Goal: Find specific page/section: Find specific page/section

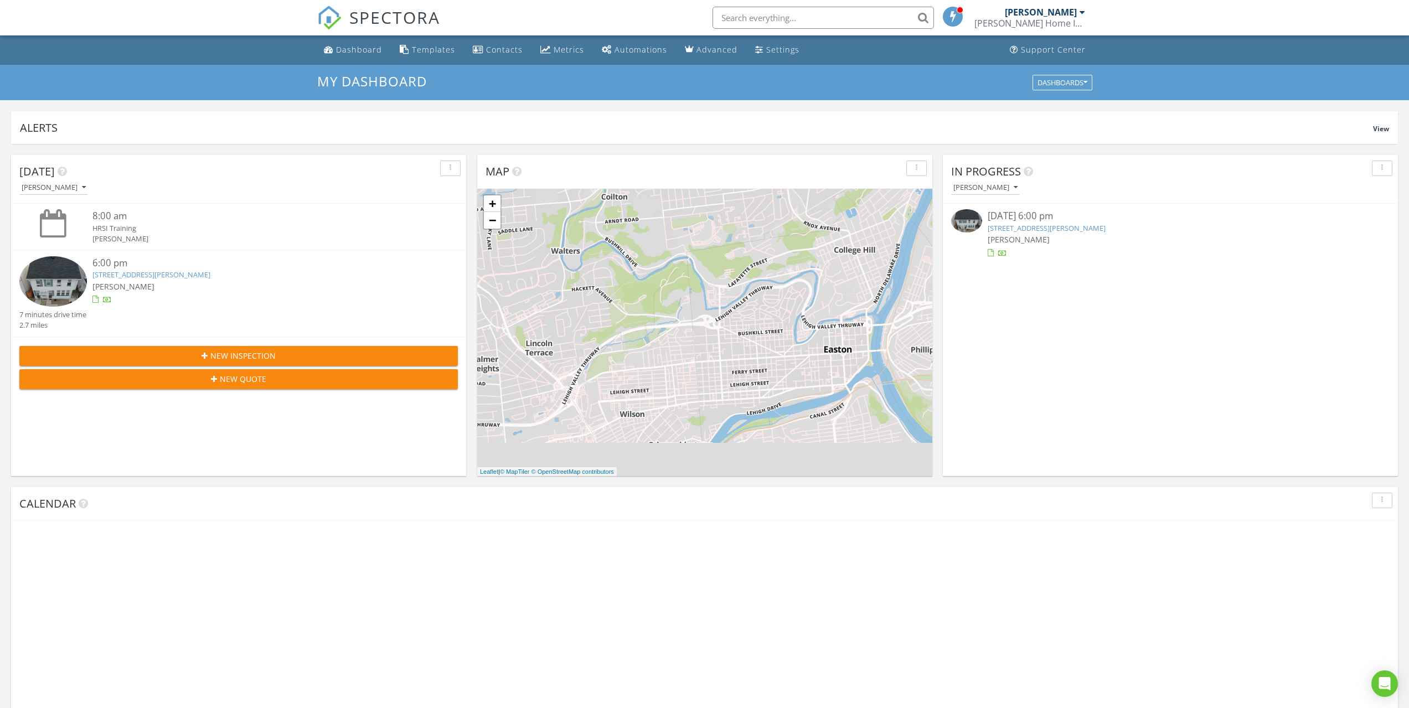
scroll to position [6, 6]
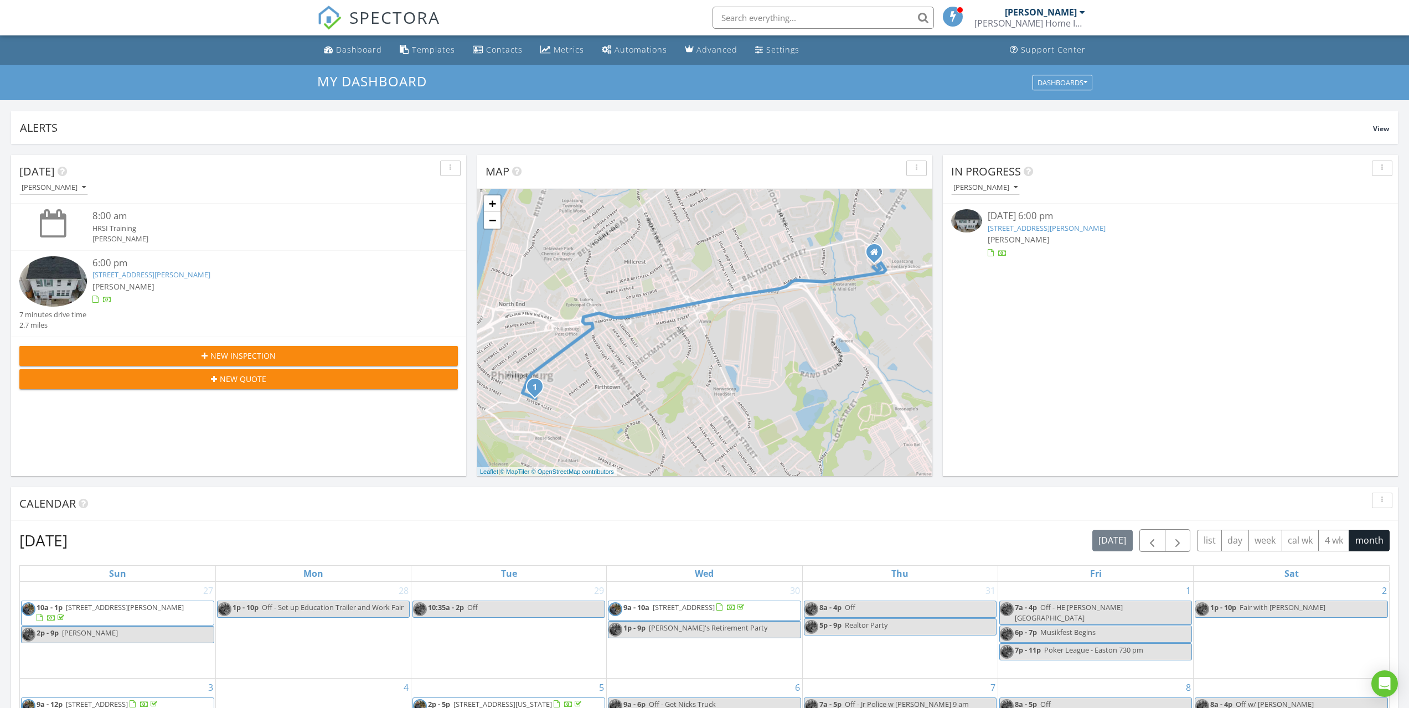
click at [969, 220] on img at bounding box center [966, 220] width 31 height 23
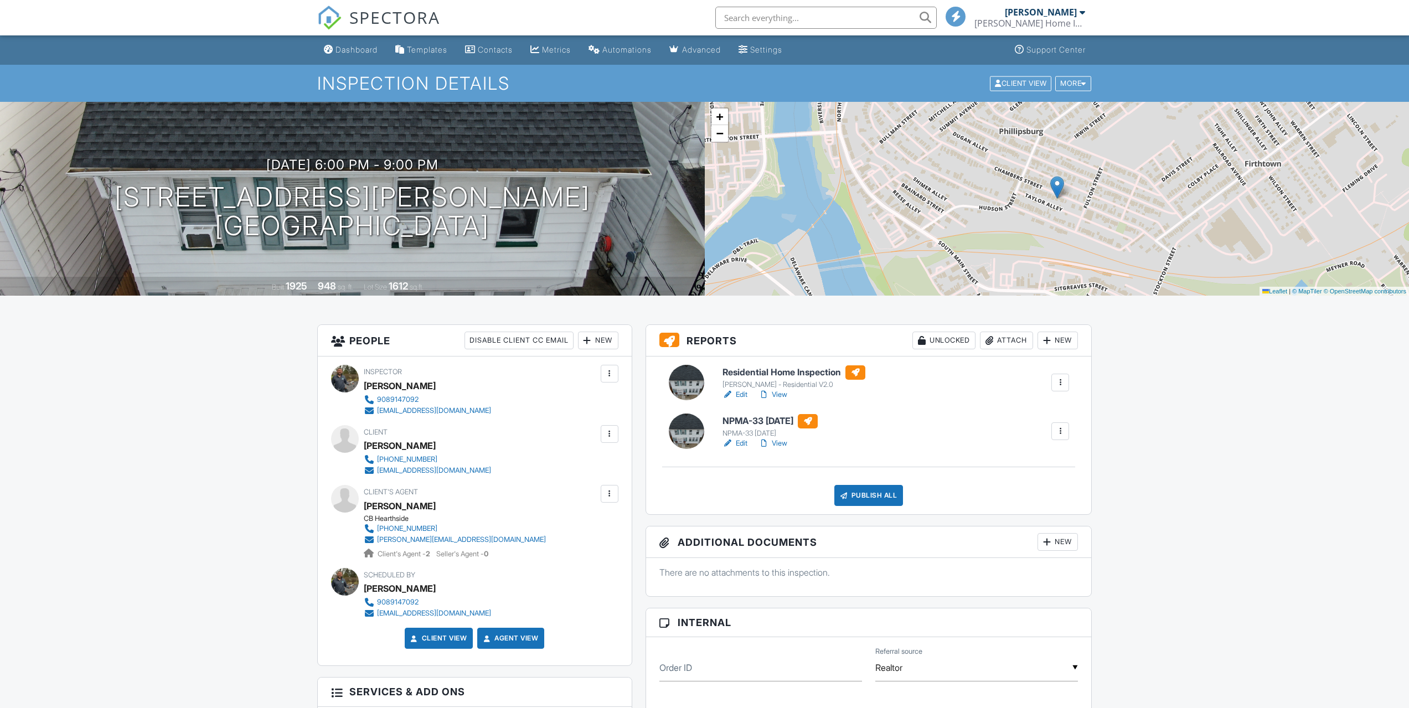
click at [690, 434] on div at bounding box center [686, 431] width 35 height 35
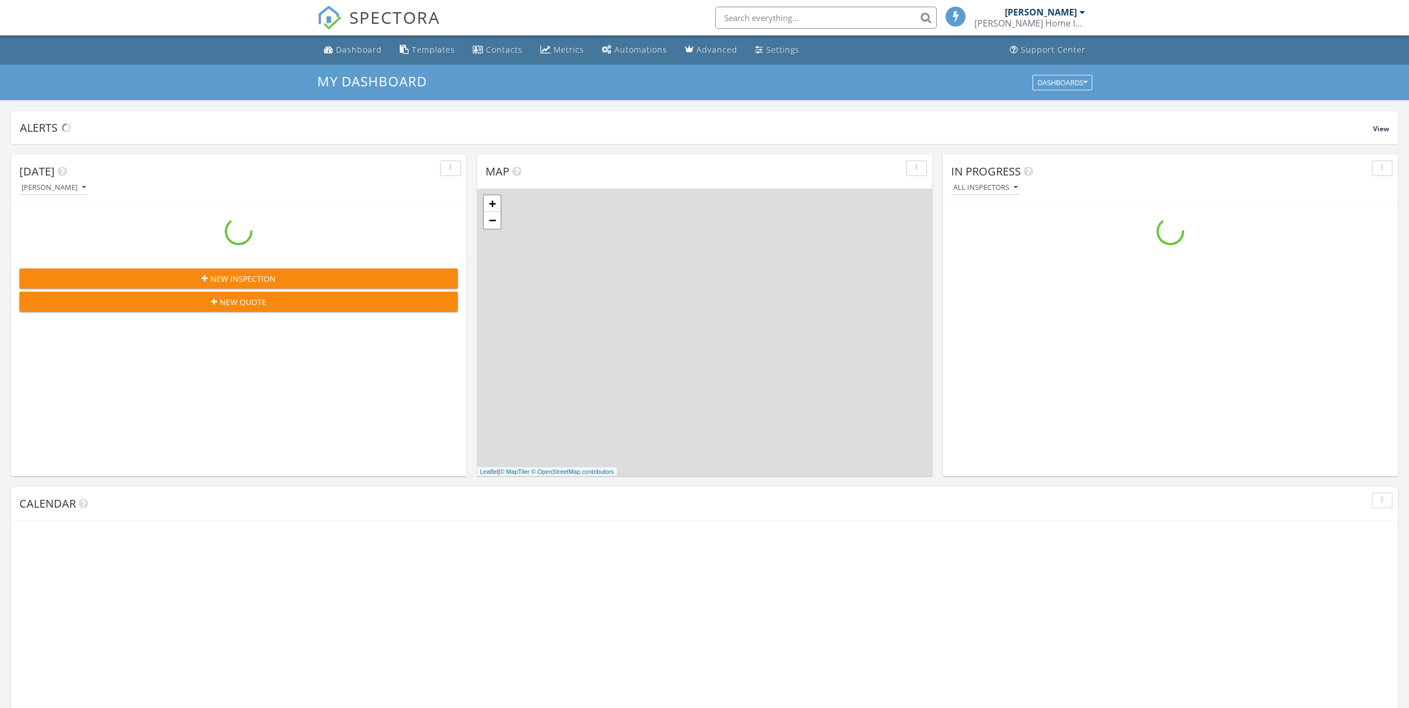
scroll to position [1025, 1427]
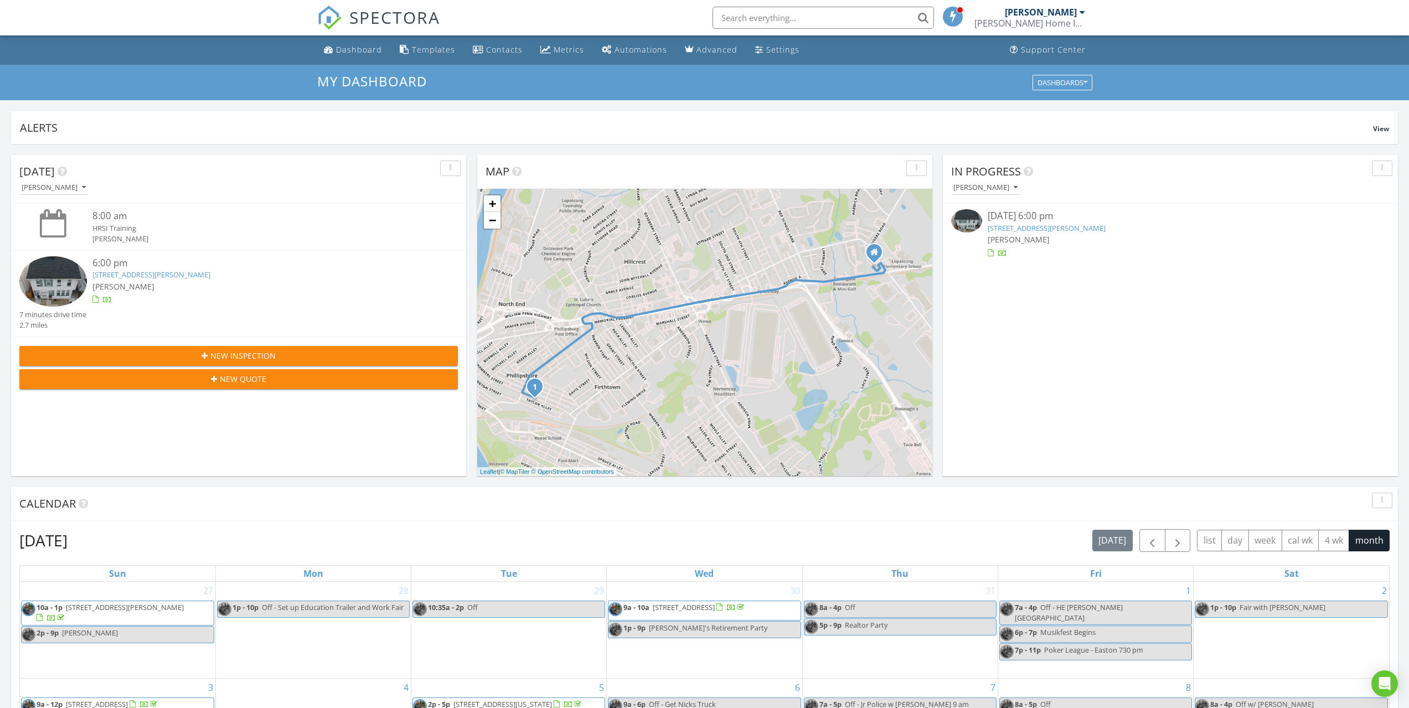
click at [970, 224] on img at bounding box center [966, 220] width 31 height 23
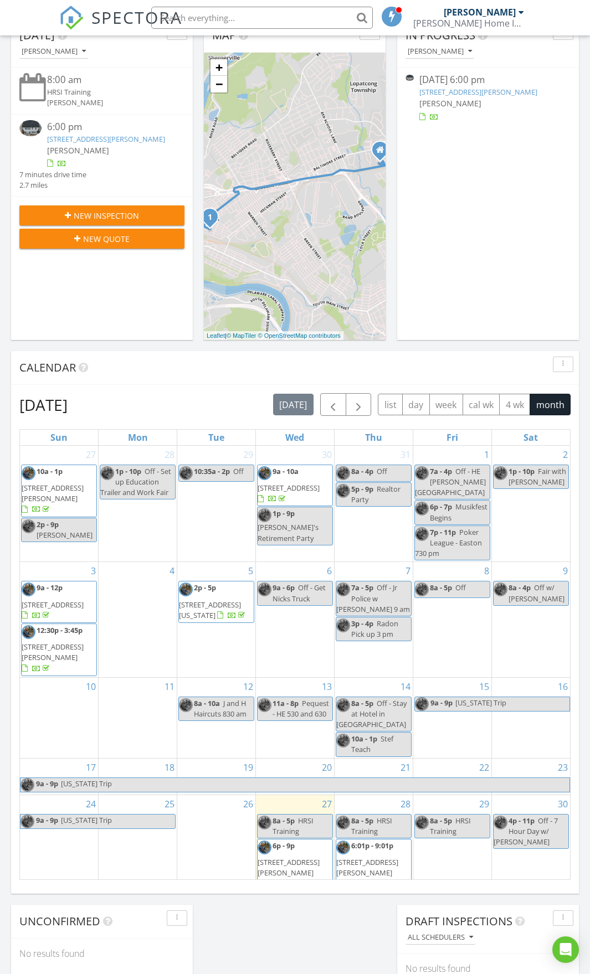
scroll to position [388, 0]
